Goal: Information Seeking & Learning: Compare options

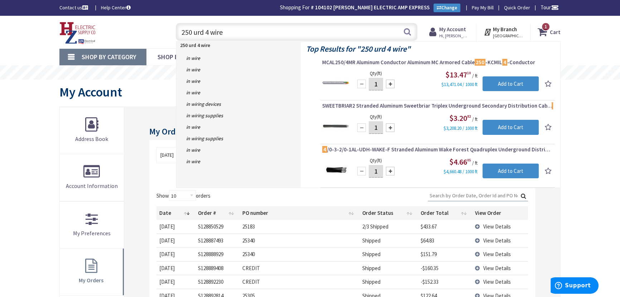
drag, startPoint x: 198, startPoint y: 35, endPoint x: 181, endPoint y: 32, distance: 17.6
click at [181, 32] on input "250 urd 4 wire" at bounding box center [297, 32] width 242 height 18
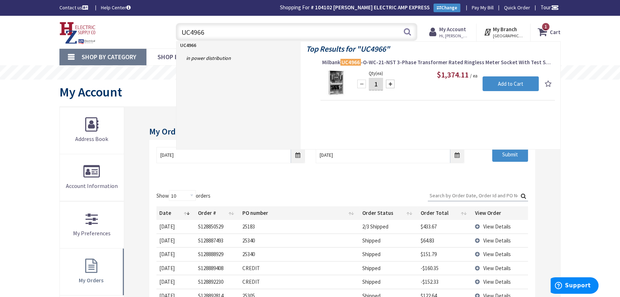
type input "UC4966"
click at [414, 63] on span "Milbank UC4966 -O-WC-21-NST 3-Phase Transformer Rated Ringless Meter Socket Wit…" at bounding box center [437, 62] width 231 height 7
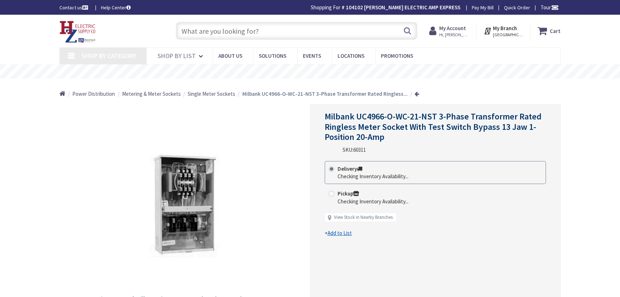
type input "Piper Farm, [STREET_ADDRESS]"
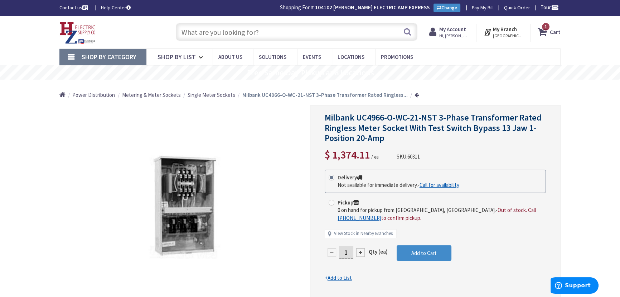
click at [203, 30] on input "text" at bounding box center [297, 32] width 242 height 18
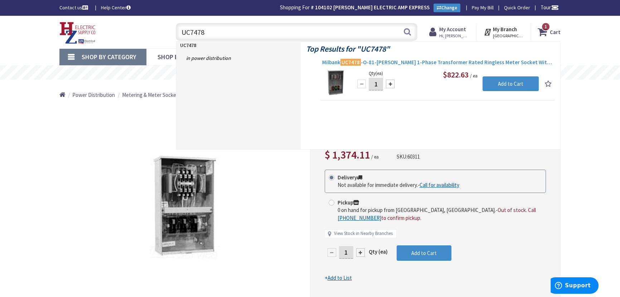
type input "UC7478"
click at [425, 62] on span "Milbank UC7478 -O-81-[PERSON_NAME] 1-Phase Transformer Rated Ringless Meter Soc…" at bounding box center [437, 62] width 231 height 7
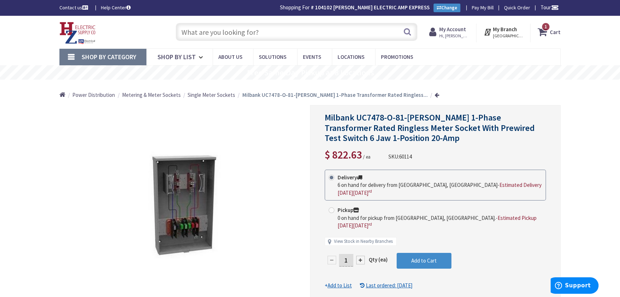
click at [216, 33] on input "text" at bounding box center [297, 32] width 242 height 18
paste input "UC4966"
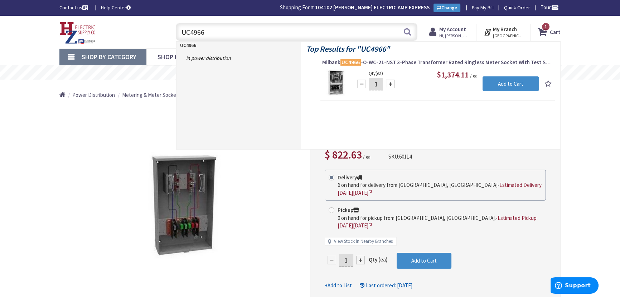
click at [283, 172] on div "*Images are for illustration purposes only and may not be an exact representati…" at bounding box center [184, 208] width 251 height 207
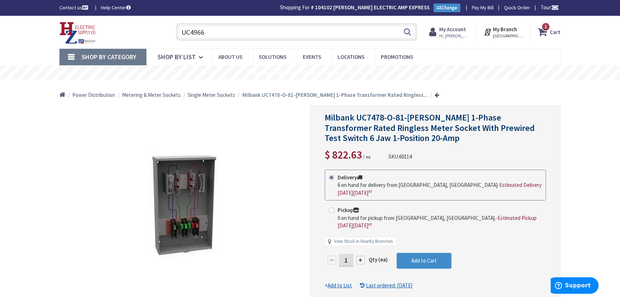
drag, startPoint x: 208, startPoint y: 32, endPoint x: 198, endPoint y: 33, distance: 10.0
click at [198, 33] on input "UC4966" at bounding box center [297, 32] width 242 height 18
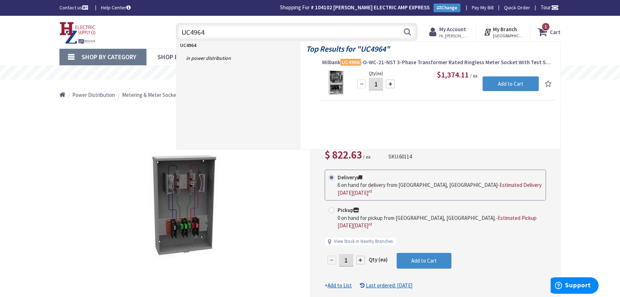
type input "UC4964"
